Goal: Book appointment/travel/reservation

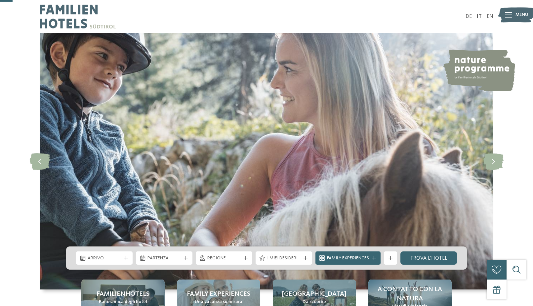
scroll to position [67, 0]
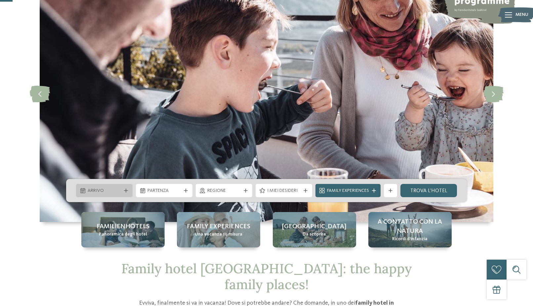
click at [112, 192] on span "Arrivo" at bounding box center [104, 191] width 33 height 7
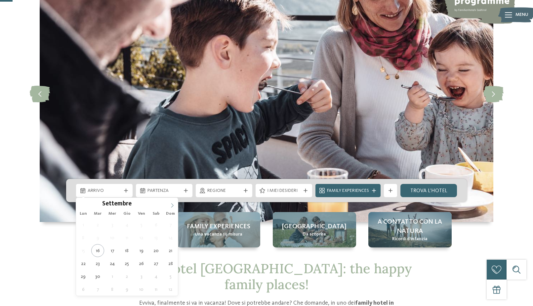
click at [173, 206] on icon at bounding box center [172, 205] width 5 height 5
type div "[DATE]"
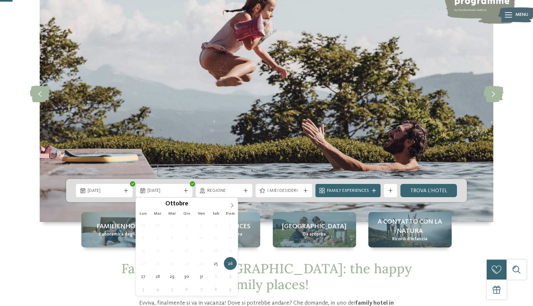
type div "[DATE]"
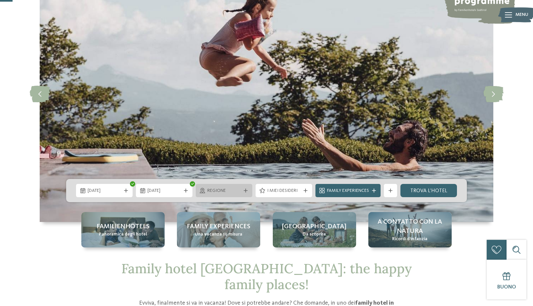
click at [233, 191] on span "Regione" at bounding box center [223, 191] width 33 height 7
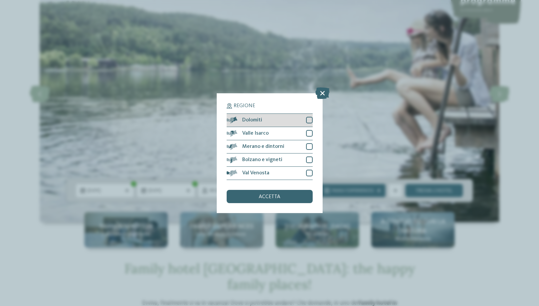
click at [308, 120] on div at bounding box center [309, 120] width 7 height 7
drag, startPoint x: 311, startPoint y: 131, endPoint x: 310, endPoint y: 136, distance: 5.1
click at [310, 132] on div at bounding box center [309, 133] width 7 height 7
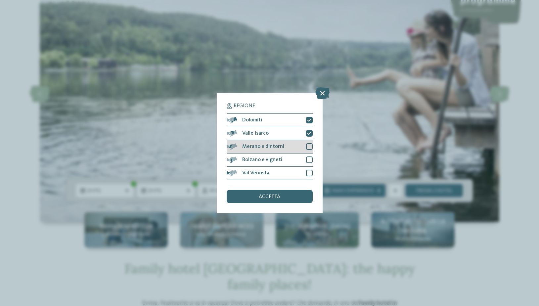
click at [309, 149] on div at bounding box center [309, 146] width 7 height 7
click at [309, 157] on div at bounding box center [309, 159] width 7 height 7
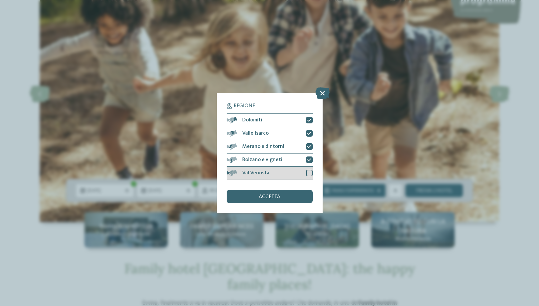
click at [309, 172] on div at bounding box center [309, 173] width 7 height 7
click at [286, 193] on div "accetta" at bounding box center [270, 196] width 86 height 13
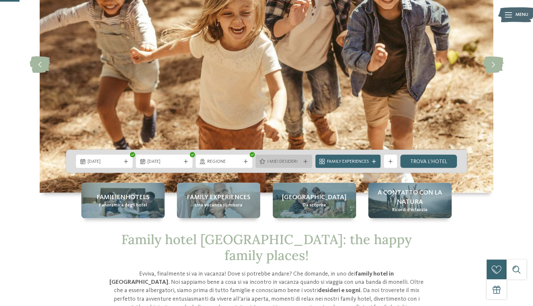
scroll to position [135, 0]
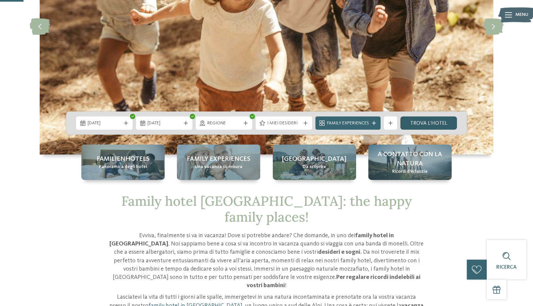
click at [429, 121] on link "trova l’hotel" at bounding box center [429, 122] width 57 height 13
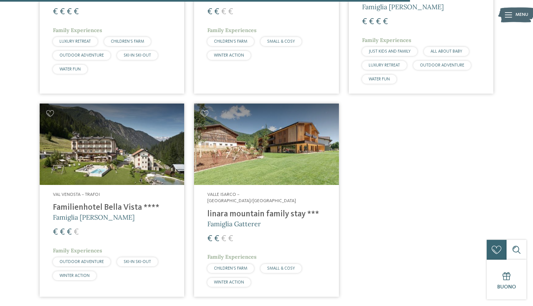
scroll to position [1487, 0]
